Goal: Information Seeking & Learning: Learn about a topic

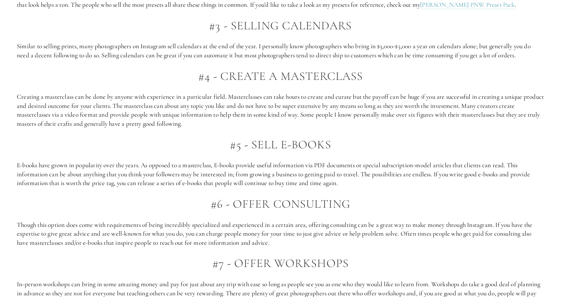
scroll to position [708, 0]
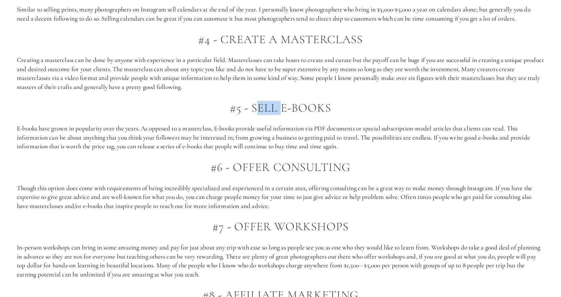
drag, startPoint x: 254, startPoint y: 108, endPoint x: 278, endPoint y: 111, distance: 24.8
click at [278, 111] on h2 "#5 - SELL E-Books" at bounding box center [280, 107] width 527 height 13
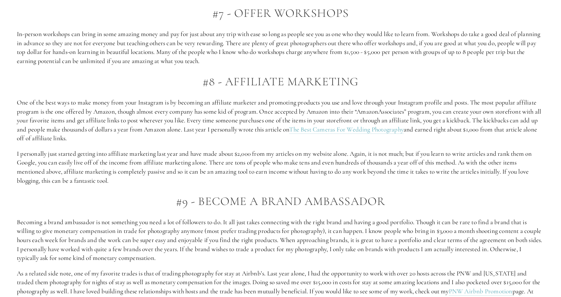
scroll to position [944, 0]
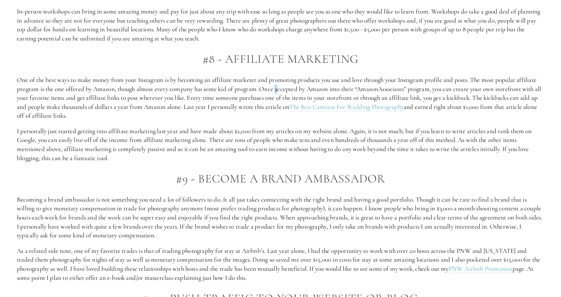
click at [279, 92] on p "One of the best ways to make money from your Instagram is by becoming an affili…" at bounding box center [280, 97] width 527 height 45
click at [173, 109] on p "One of the best ways to make money from your Instagram is by becoming an affili…" at bounding box center [280, 97] width 527 height 45
drag, startPoint x: 173, startPoint y: 109, endPoint x: 217, endPoint y: 107, distance: 44.2
click at [217, 107] on p "One of the best ways to make money from your Instagram is by becoming an affili…" at bounding box center [280, 97] width 527 height 45
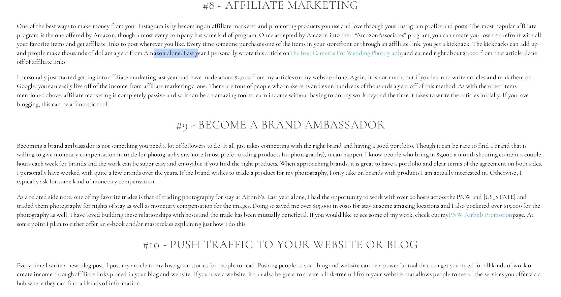
scroll to position [1011, 0]
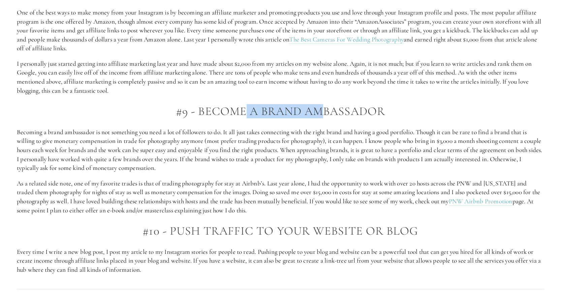
drag, startPoint x: 244, startPoint y: 108, endPoint x: 321, endPoint y: 111, distance: 76.9
click at [321, 111] on h2 "#9 - Become a Brand Ambassador" at bounding box center [280, 111] width 527 height 13
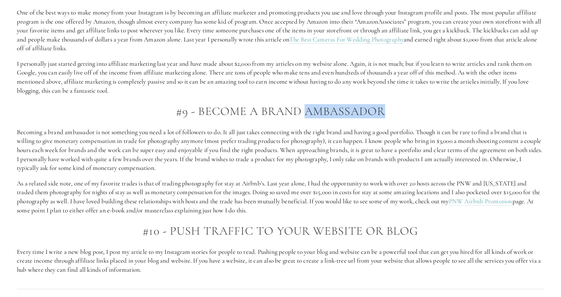
click at [321, 111] on h2 "#9 - Become a Brand Ambassador" at bounding box center [280, 111] width 527 height 13
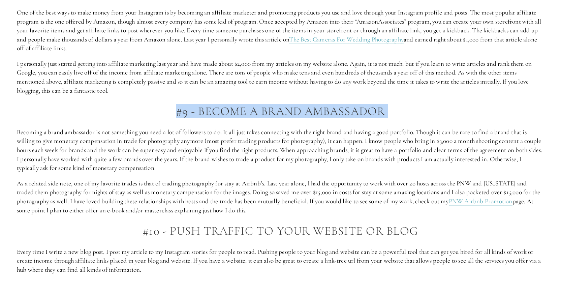
click at [321, 111] on h2 "#9 - Become a Brand Ambassador" at bounding box center [280, 111] width 527 height 13
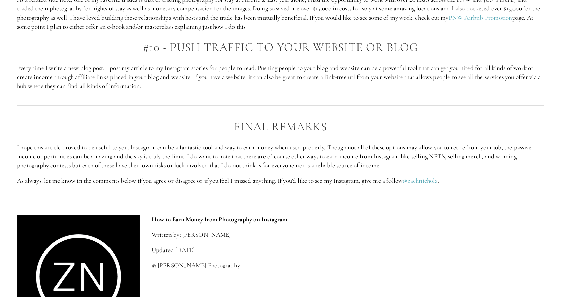
scroll to position [1213, 0]
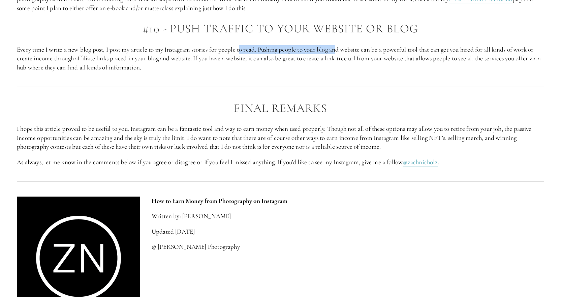
drag, startPoint x: 243, startPoint y: 50, endPoint x: 339, endPoint y: 49, distance: 96.7
click at [339, 49] on p "Every time I write a new blog post, I post my article to my Instagram stories f…" at bounding box center [280, 58] width 527 height 27
click at [320, 54] on p "Every time I write a new blog post, I post my article to my Instagram stories f…" at bounding box center [280, 58] width 527 height 27
drag, startPoint x: 100, startPoint y: 61, endPoint x: 108, endPoint y: 61, distance: 7.8
click at [102, 61] on p "Every time I write a new blog post, I post my article to my Instagram stories f…" at bounding box center [280, 58] width 527 height 27
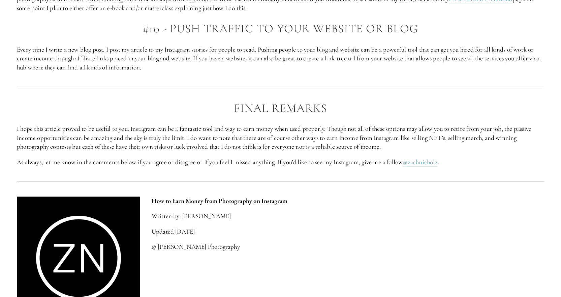
click at [194, 58] on p "Every time I write a new blog post, I post my article to my Instagram stories f…" at bounding box center [280, 58] width 527 height 27
drag, startPoint x: 194, startPoint y: 58, endPoint x: 401, endPoint y: 61, distance: 206.6
click at [401, 61] on p "Every time I write a new blog post, I post my article to my Instagram stories f…" at bounding box center [280, 58] width 527 height 27
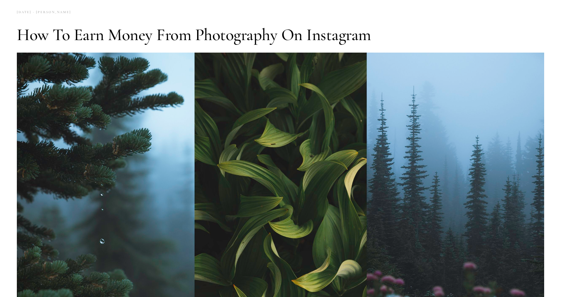
scroll to position [0, 0]
